Goal: Task Accomplishment & Management: Use online tool/utility

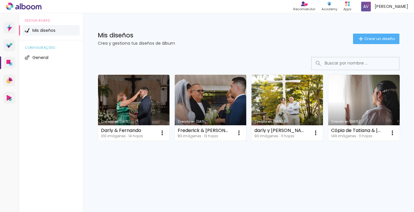
click at [212, 99] on link "Creado en [DATE]" at bounding box center [210, 108] width 71 height 66
click at [212, 102] on link "Creado en [DATE]" at bounding box center [210, 108] width 71 height 66
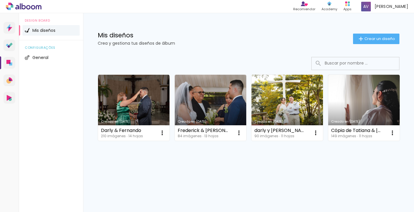
click at [233, 42] on p "Crea y gestiona tus diseños de álbum" at bounding box center [225, 43] width 255 height 4
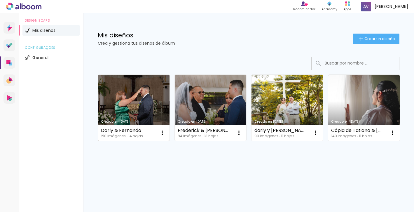
click at [135, 116] on link "Creado en [DATE]" at bounding box center [133, 108] width 71 height 66
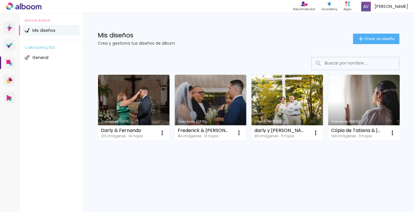
click at [308, 104] on link "Creado en [DATE]" at bounding box center [286, 108] width 71 height 66
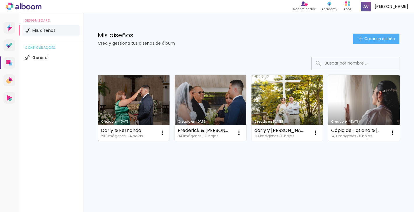
click at [144, 102] on link "Creado en [DATE]" at bounding box center [133, 108] width 71 height 66
